Goal: Task Accomplishment & Management: Use online tool/utility

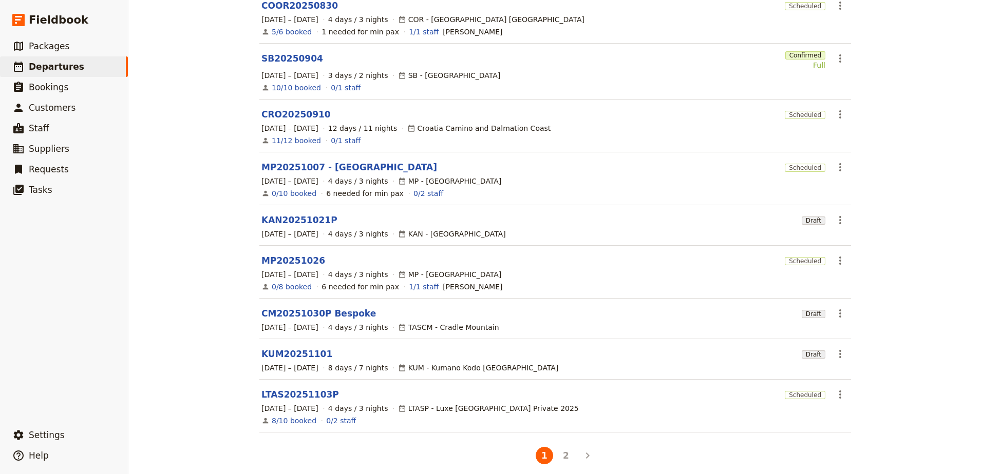
scroll to position [170, 0]
click at [566, 453] on button "2" at bounding box center [565, 455] width 17 height 17
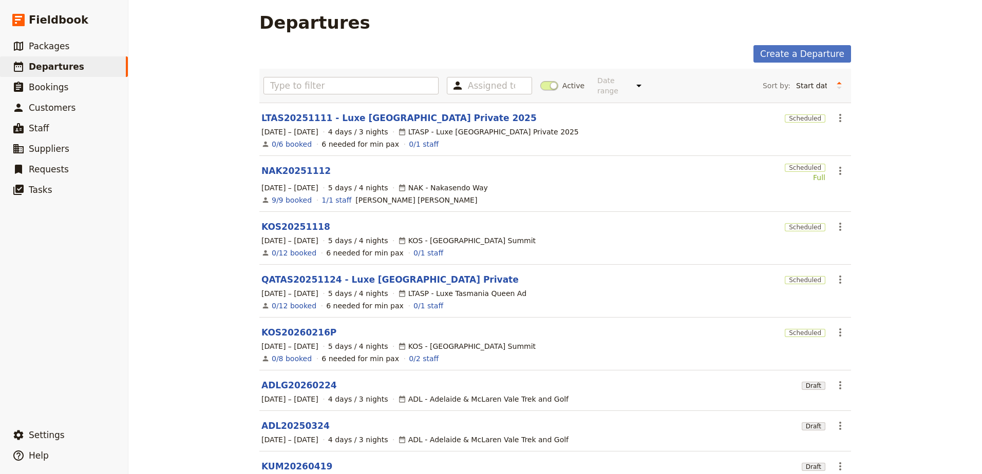
scroll to position [0, 0]
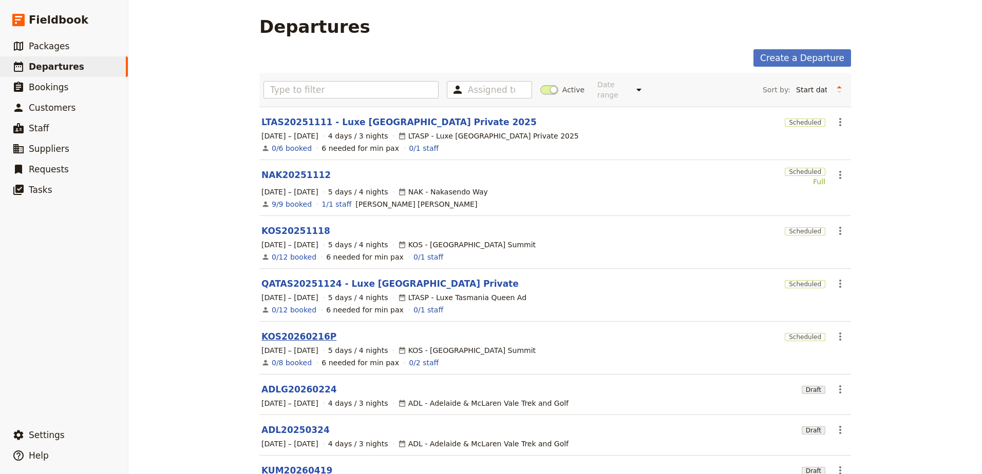
click at [296, 333] on link "KOS20260216P" at bounding box center [298, 337] width 75 height 12
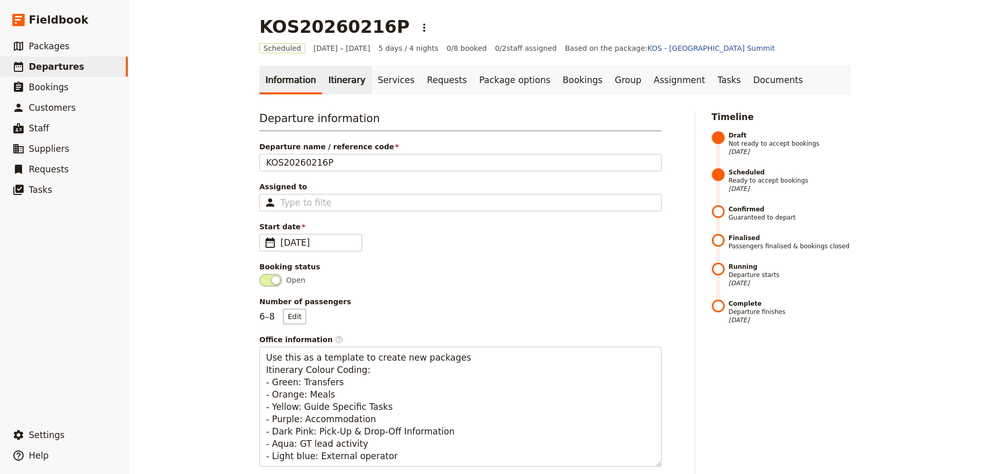
click at [336, 85] on link "Itinerary" at bounding box center [346, 80] width 49 height 29
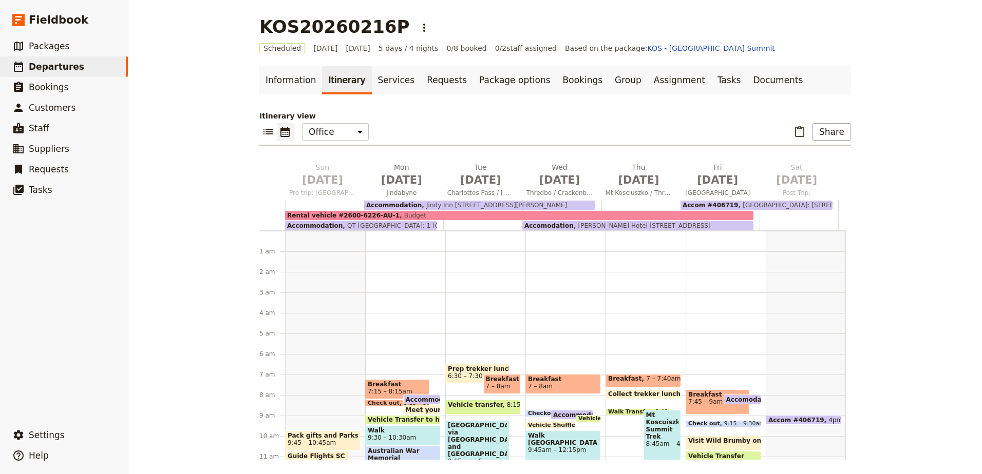
scroll to position [123, 0]
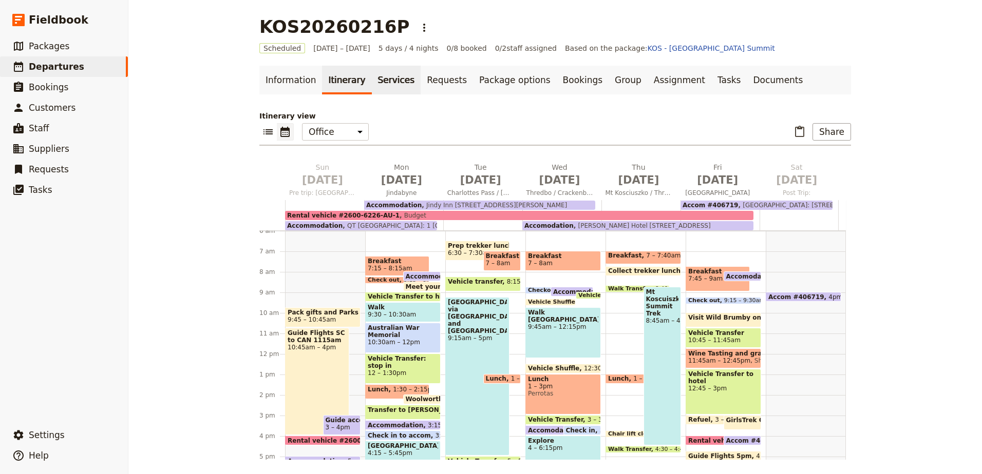
click at [382, 77] on link "Services" at bounding box center [396, 80] width 49 height 29
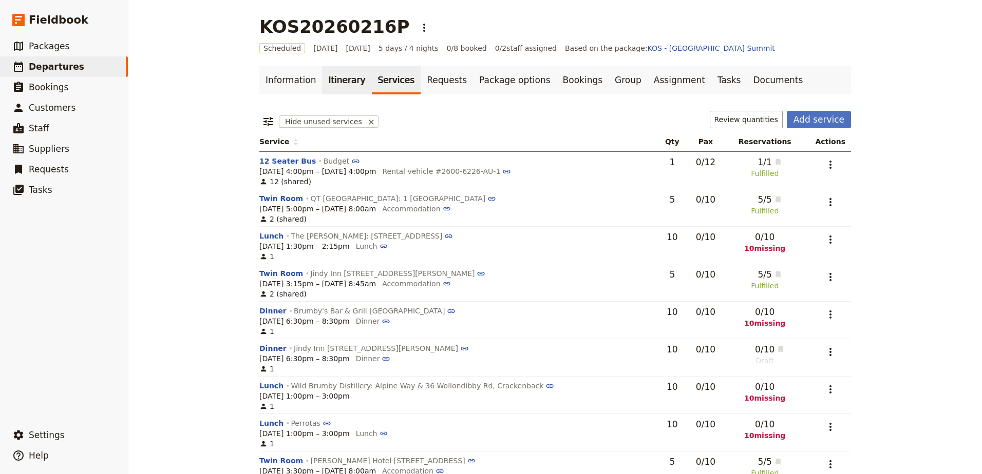
click at [338, 82] on link "Itinerary" at bounding box center [346, 80] width 49 height 29
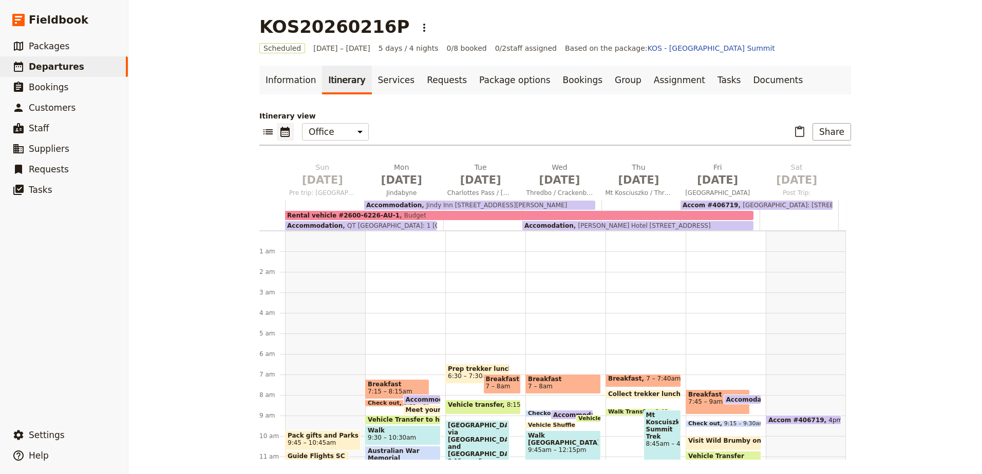
scroll to position [123, 0]
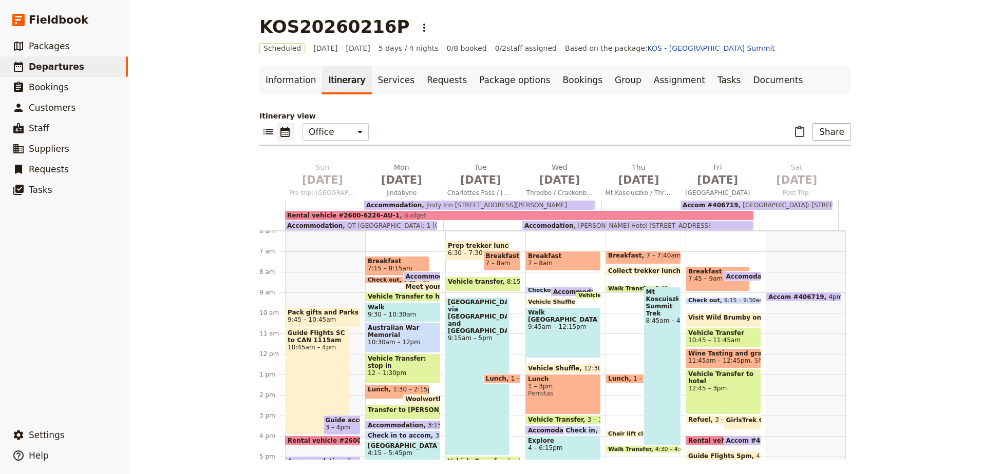
click at [314, 334] on span "Guide Flights SC to CAN 1115am" at bounding box center [316, 337] width 59 height 14
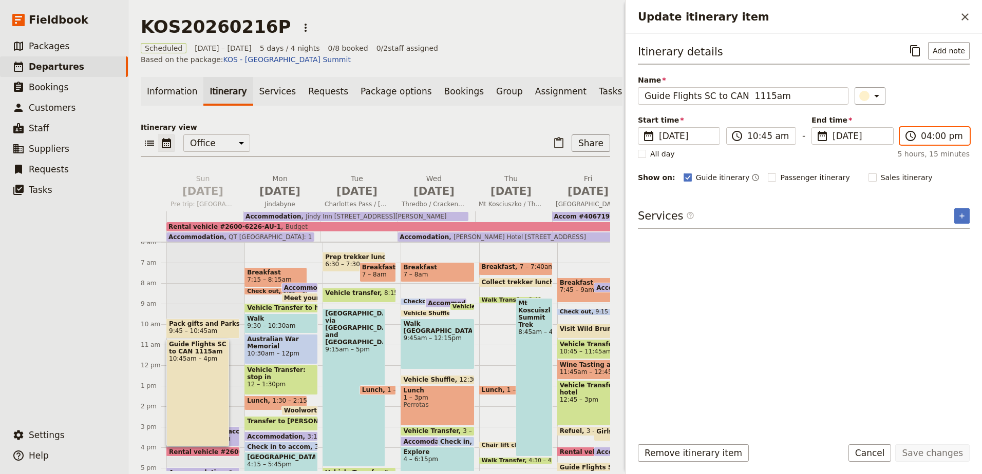
click at [947, 140] on input "04:00 pm" at bounding box center [941, 136] width 42 height 12
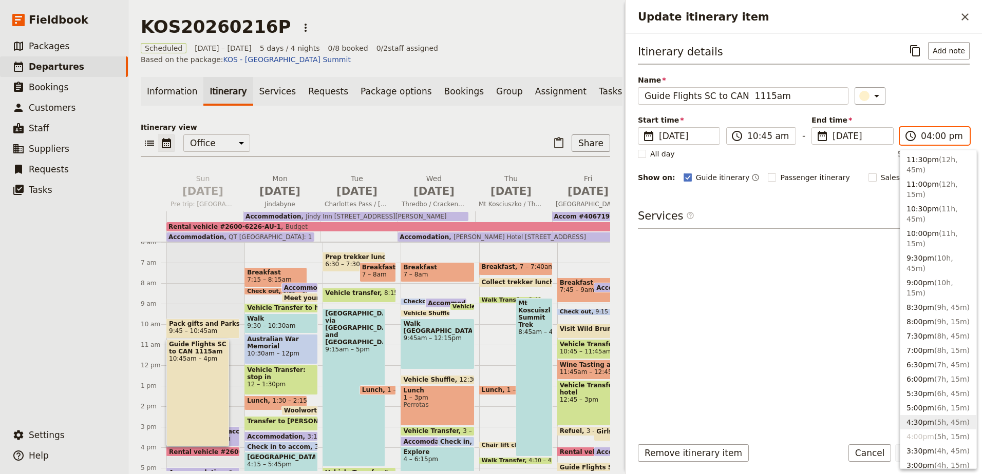
click at [948, 419] on span "( 5h, 45m )" at bounding box center [951, 422] width 35 height 8
type input "04:30 pm"
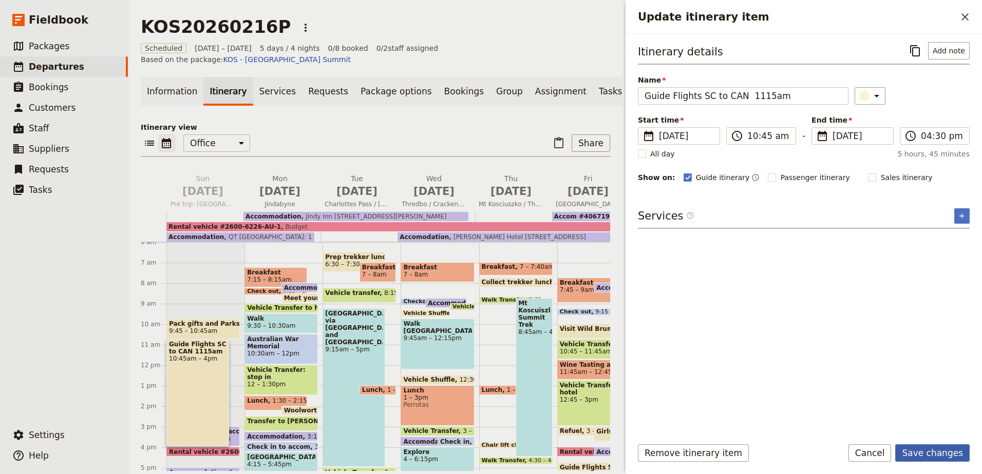
click at [949, 450] on button "Save changes" at bounding box center [932, 453] width 74 height 17
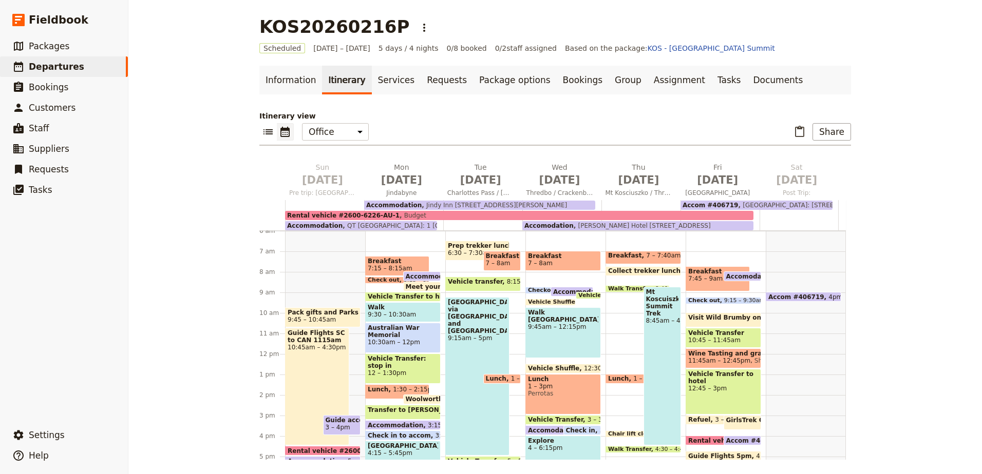
click at [414, 282] on div "Meet your GirlsTrek Guide at hotel 8:30am" at bounding box center [422, 287] width 38 height 10
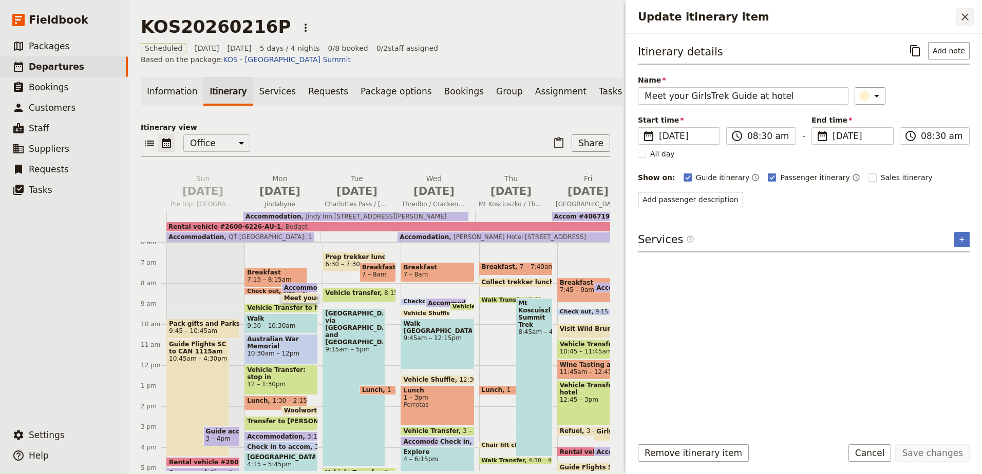
click at [964, 15] on icon "Close drawer" at bounding box center [964, 16] width 7 height 7
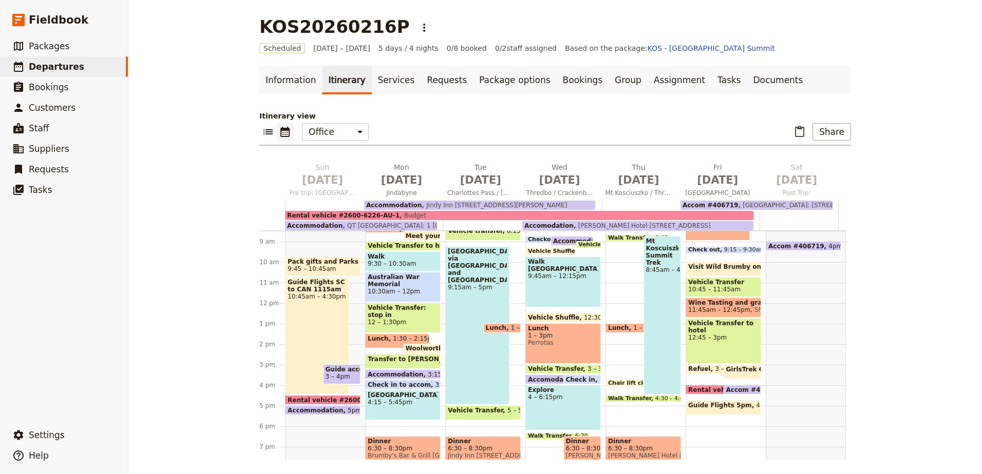
scroll to position [175, 0]
click at [728, 408] on span "Guide Flights 5pm" at bounding box center [722, 404] width 68 height 7
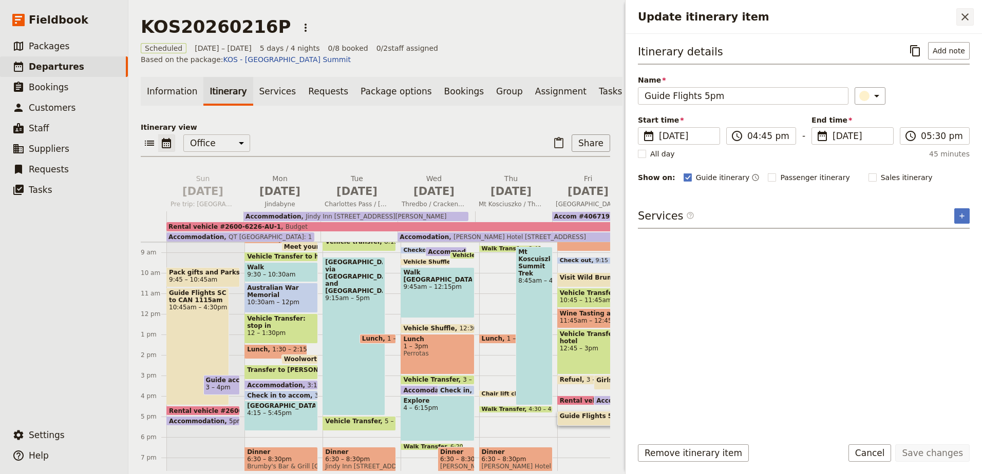
click at [969, 13] on icon "Close drawer" at bounding box center [964, 17] width 12 height 12
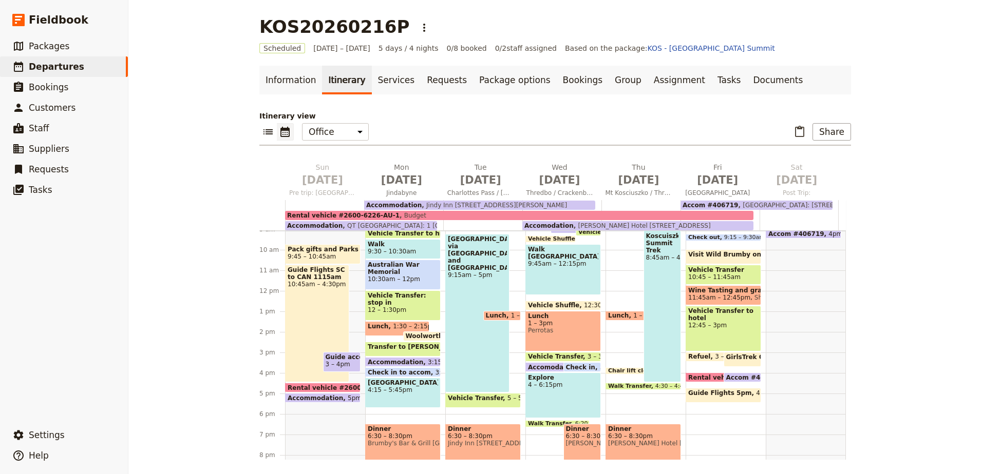
scroll to position [123, 0]
